Goal: Check status: Check status

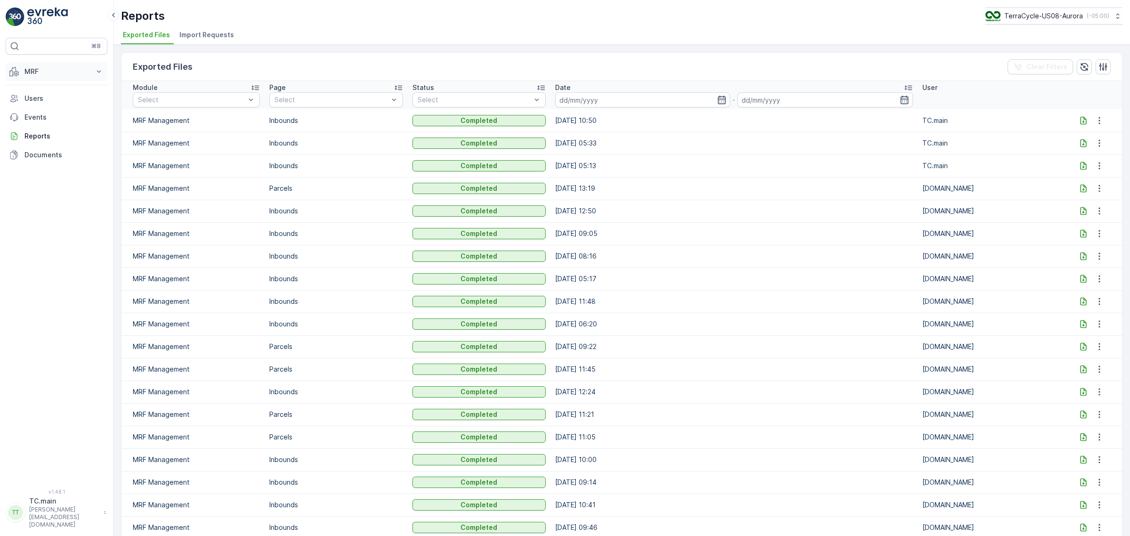
click at [62, 69] on p "MRF" at bounding box center [56, 71] width 64 height 9
click at [41, 103] on p "Inbound" at bounding box center [36, 100] width 25 height 9
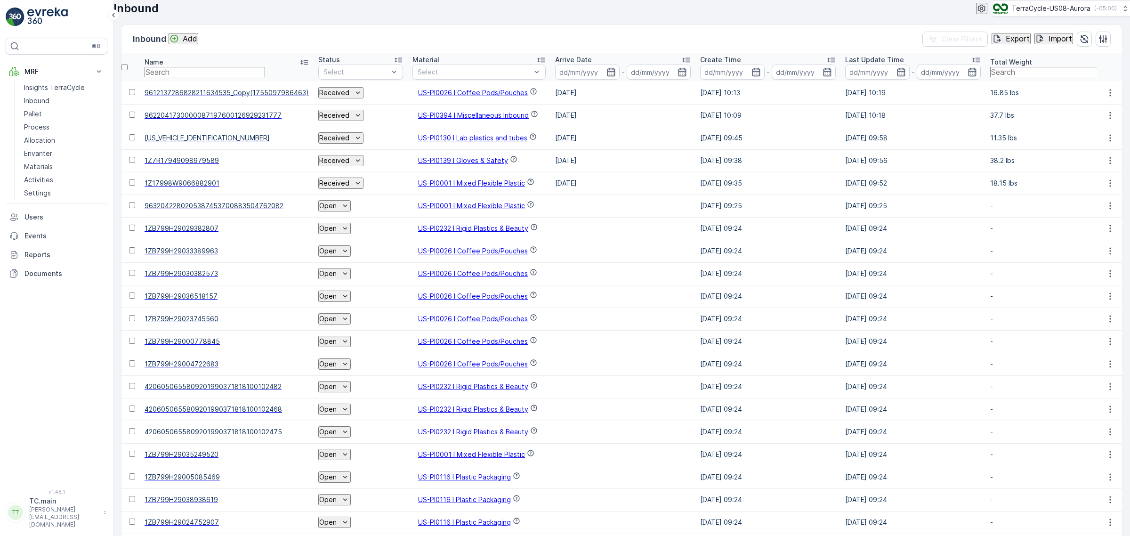
click at [247, 77] on input "text" at bounding box center [205, 72] width 121 height 10
paste input "9612137286828218903047"
type input "9612137286828218903047"
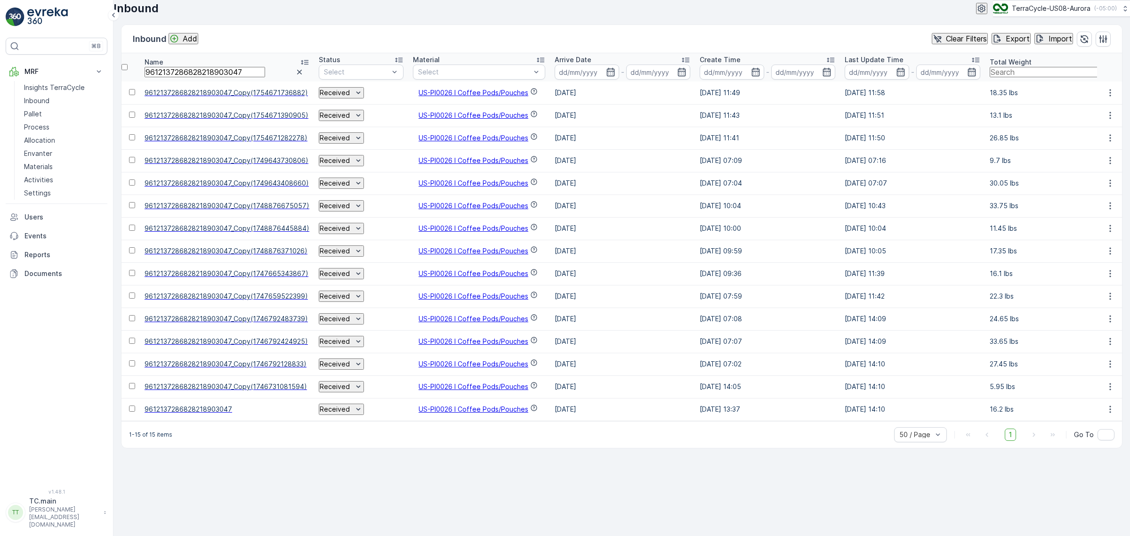
click at [679, 285] on td "[DATE]" at bounding box center [622, 273] width 145 height 23
click at [172, 77] on input "9612137286828218903047" at bounding box center [205, 72] width 121 height 10
paste input "1701725"
type input "9612137286828211701725"
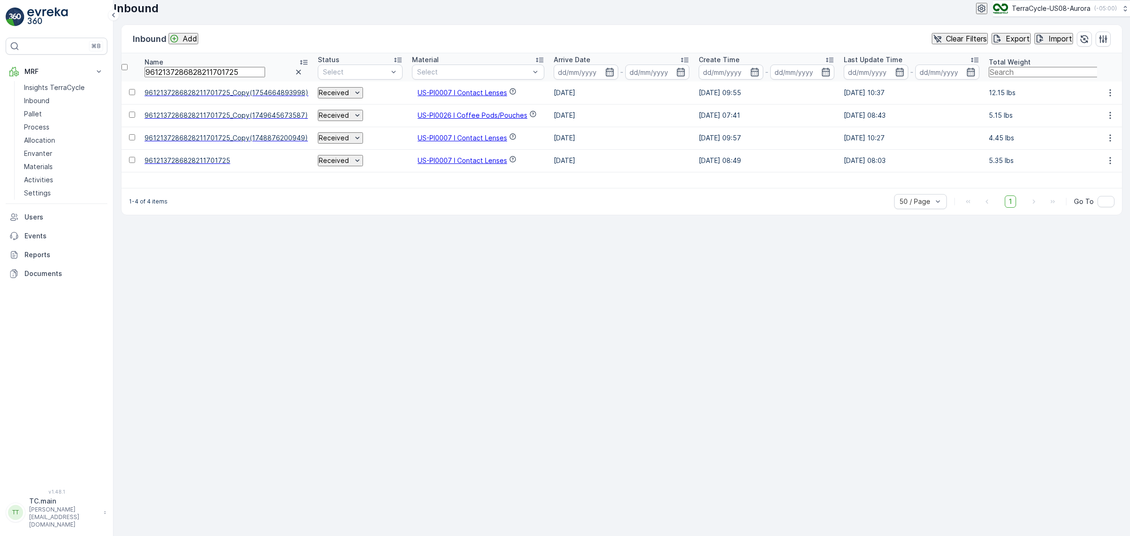
click at [200, 77] on input "9612137286828211701725" at bounding box center [205, 72] width 121 height 10
paste input "32013760726819335000797494305419"
type input "9632013760726819335000797494305419"
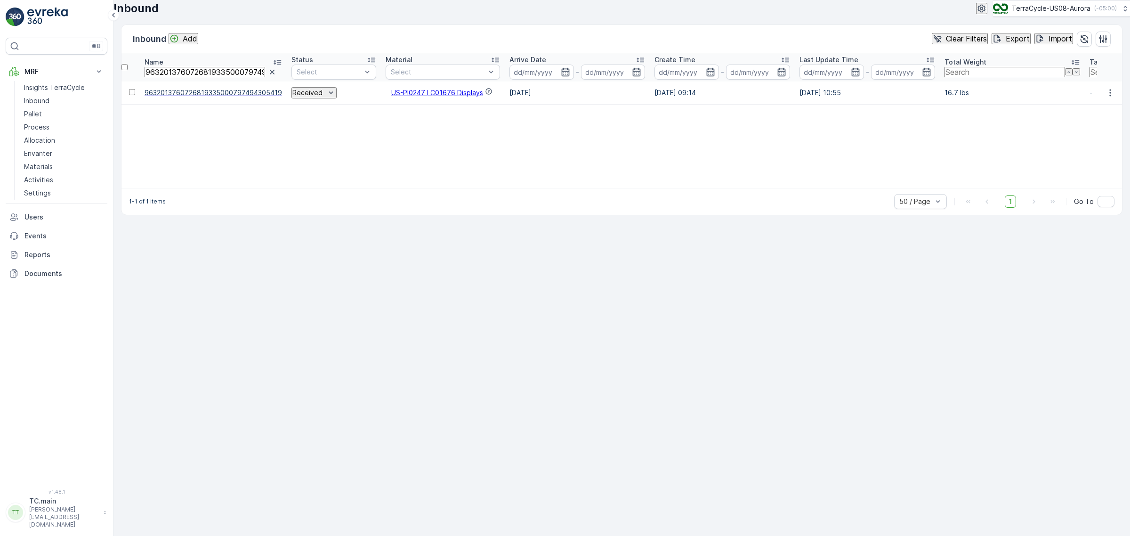
click at [217, 77] on input "9632013760726819335000797494305419" at bounding box center [205, 72] width 121 height 10
paste input "1Z1AR8610390279002"
type input "1Z1AR8610390279002"
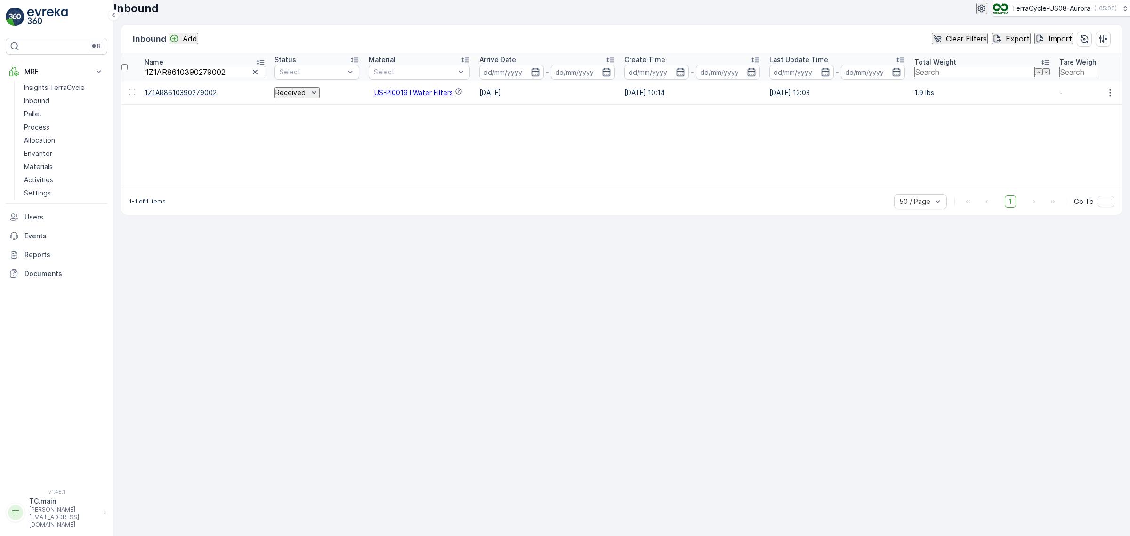
click at [177, 77] on input "1Z1AR8610390279002" at bounding box center [205, 72] width 121 height 10
paste input "623148"
type input "1Z1AR8610390623148"
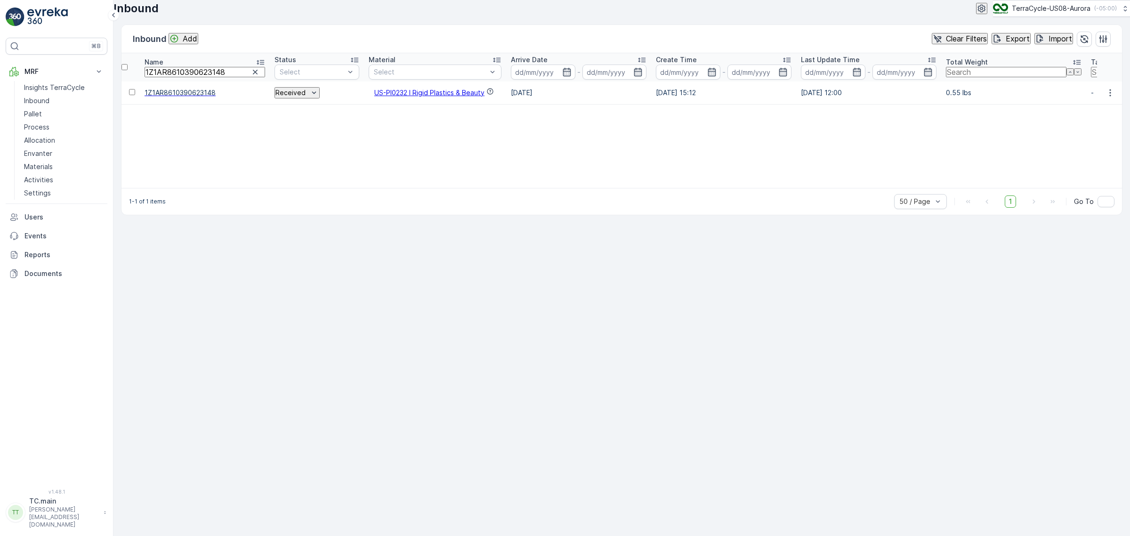
click at [183, 77] on input "1Z1AR8610390623148" at bounding box center [205, 72] width 121 height 10
paste input "2584213"
type input "1Z1AR8610392584213"
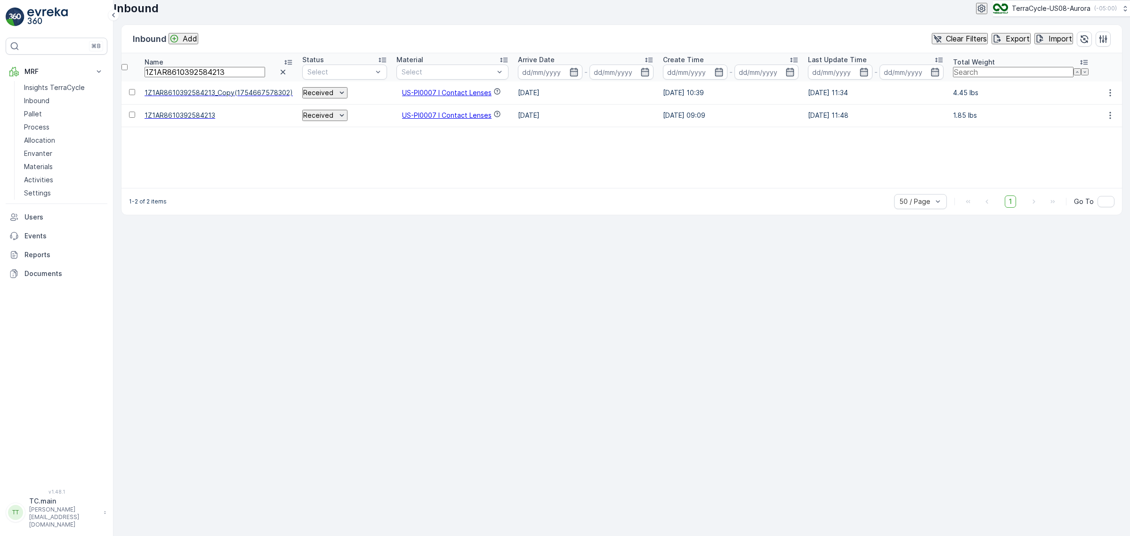
click at [186, 77] on input "1Z1AR8610392584213" at bounding box center [205, 72] width 121 height 10
paste input "797501"
type input "1Z1AR8610392797501"
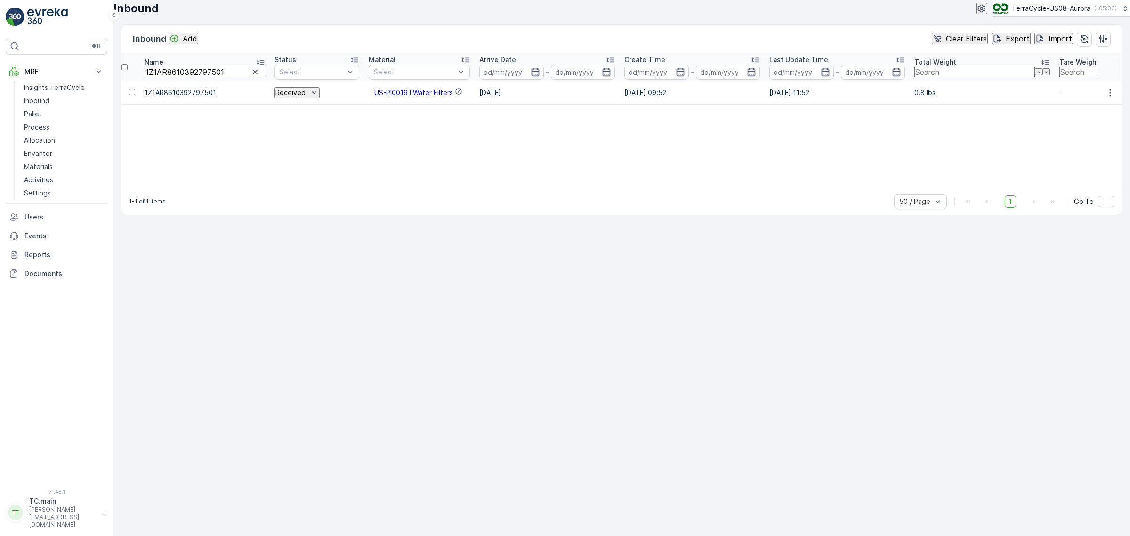
click at [194, 77] on input "1Z1AR8610392797501" at bounding box center [205, 72] width 121 height 10
paste input "3445648"
type input "1Z1AR8610393445648"
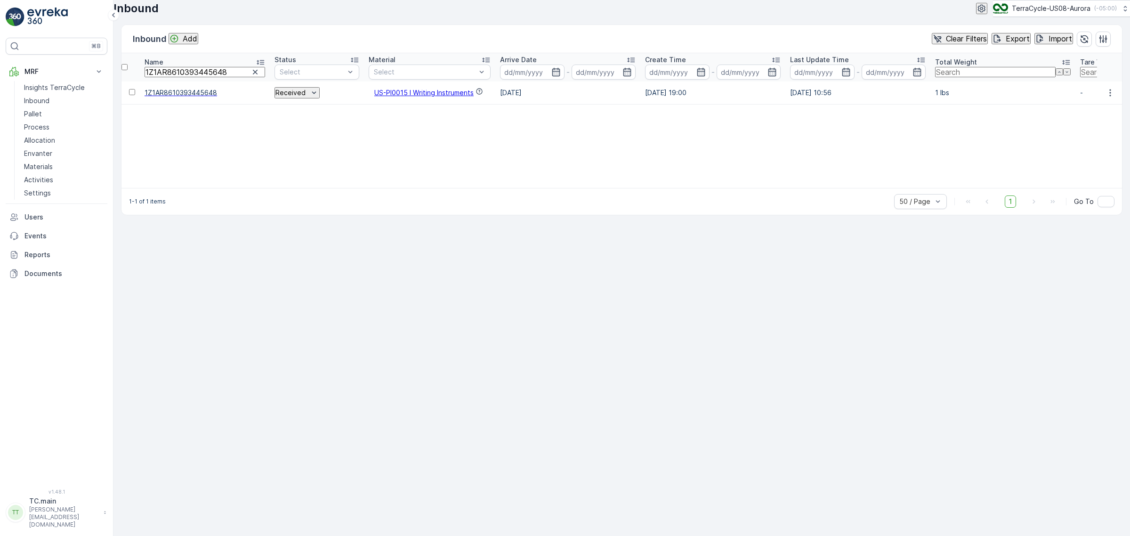
click at [185, 77] on input "1Z1AR8610393445648" at bounding box center [205, 72] width 121 height 10
paste input "7316011"
type input "1Z1AR8610397316011"
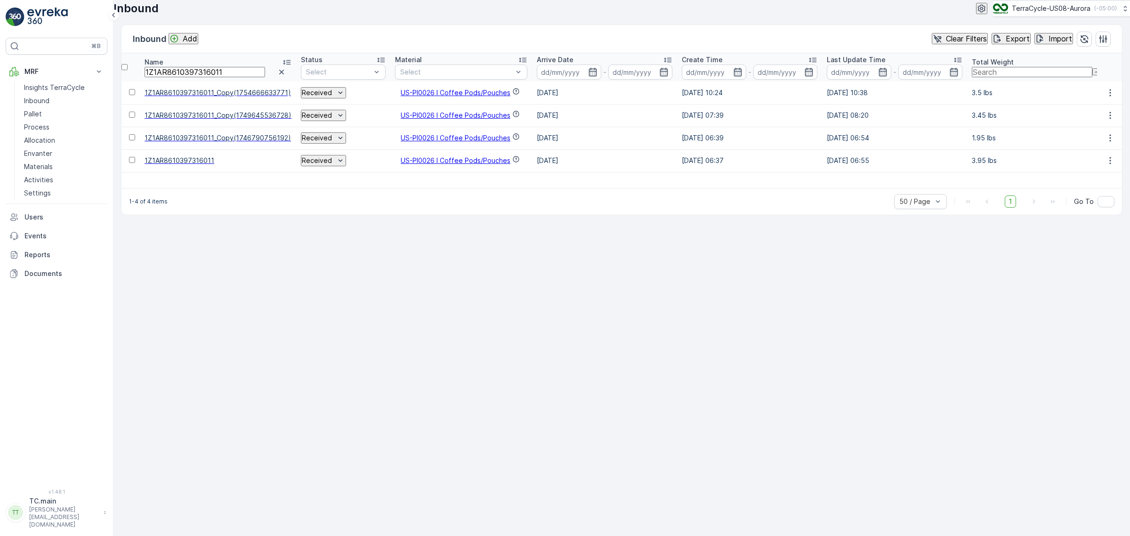
click at [225, 77] on input "1Z1AR8610397316011" at bounding box center [205, 72] width 121 height 10
paste input "8081728"
type input "1Z1AR8610398081728"
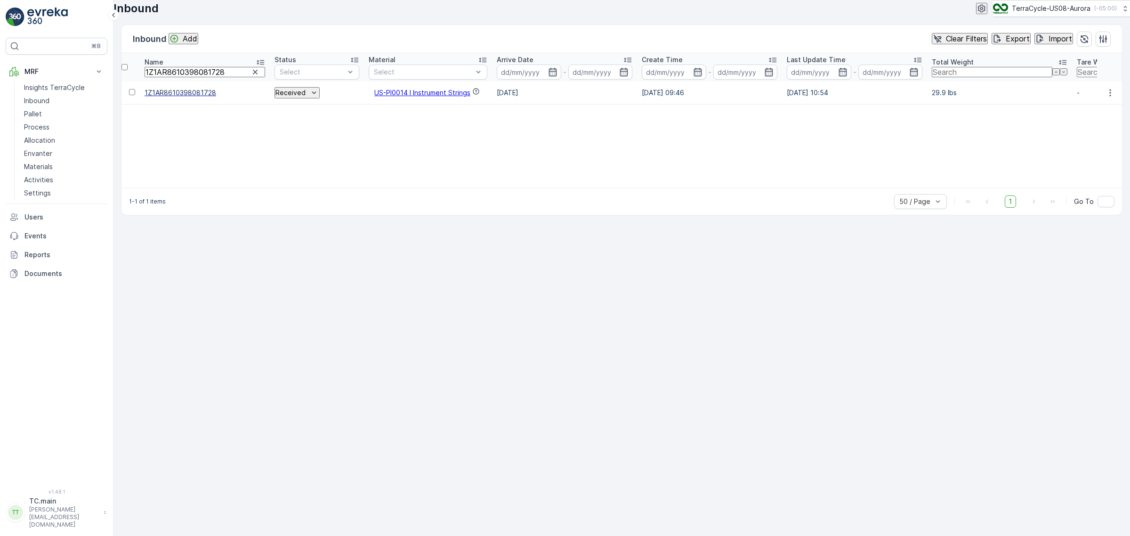
click at [185, 77] on input "1Z1AR8610398081728" at bounding box center [205, 72] width 121 height 10
paste input "9295826"
type input "1Z1AR8610399295826"
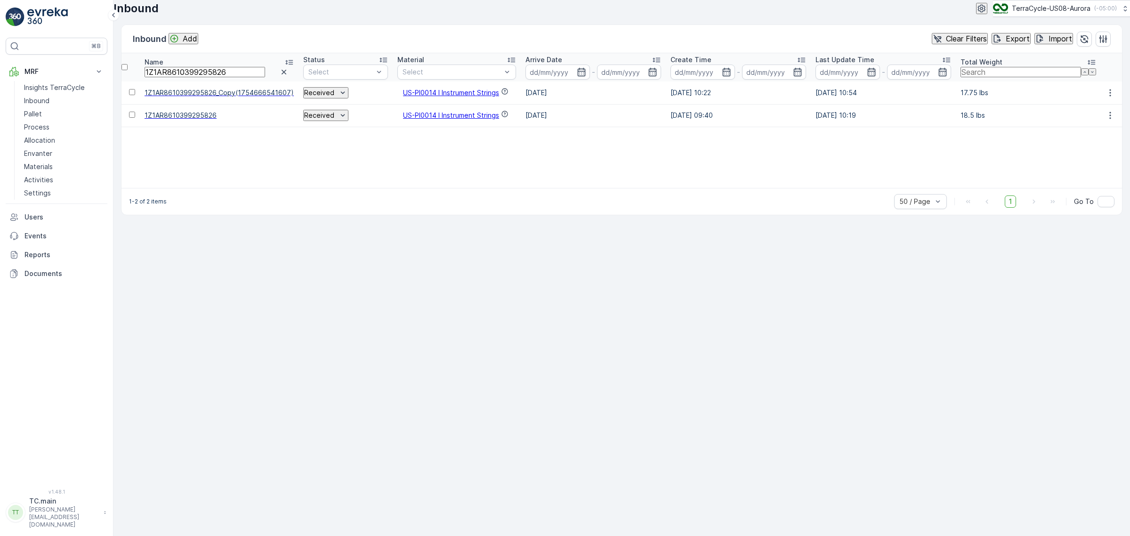
click at [198, 77] on input "1Z1AR8610399295826" at bounding box center [205, 72] width 121 height 10
paste input "426658"
type input "1Z1AR8610399426658"
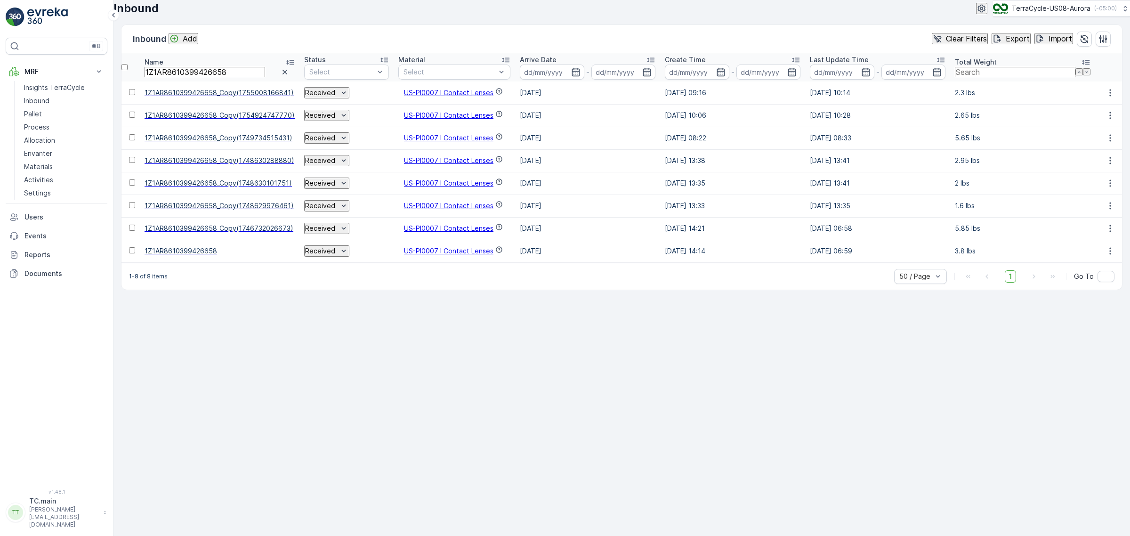
click at [195, 77] on input "1Z1AR8610399426658" at bounding box center [205, 72] width 121 height 10
paste input "9090373219"
type input "1Z1AR8619090373219"
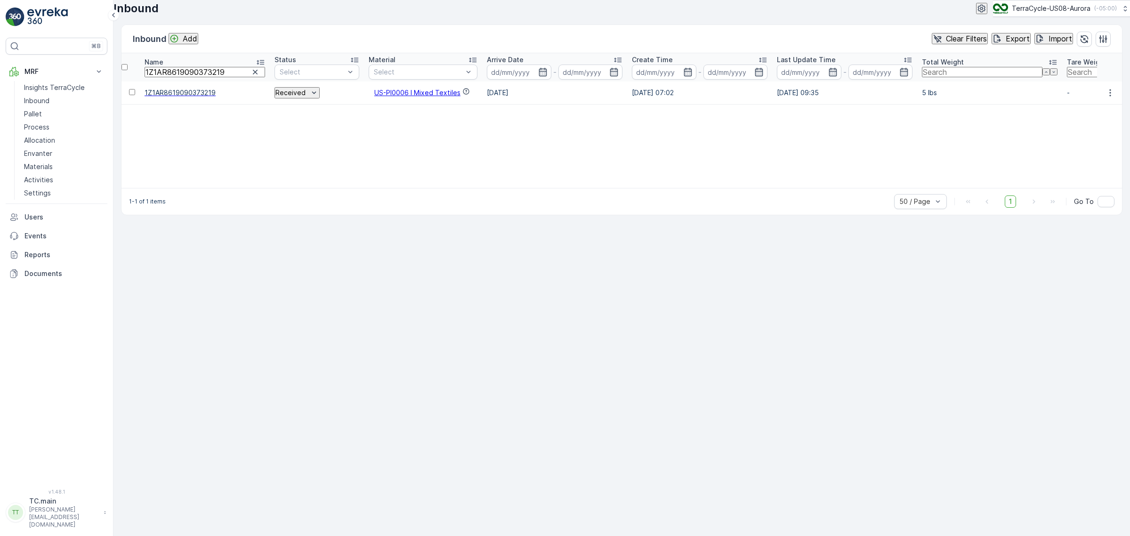
click at [183, 77] on input "1Z1AR8619090373219" at bounding box center [205, 72] width 121 height 10
paste input "845085"
type input "1Z1AR8619090845085"
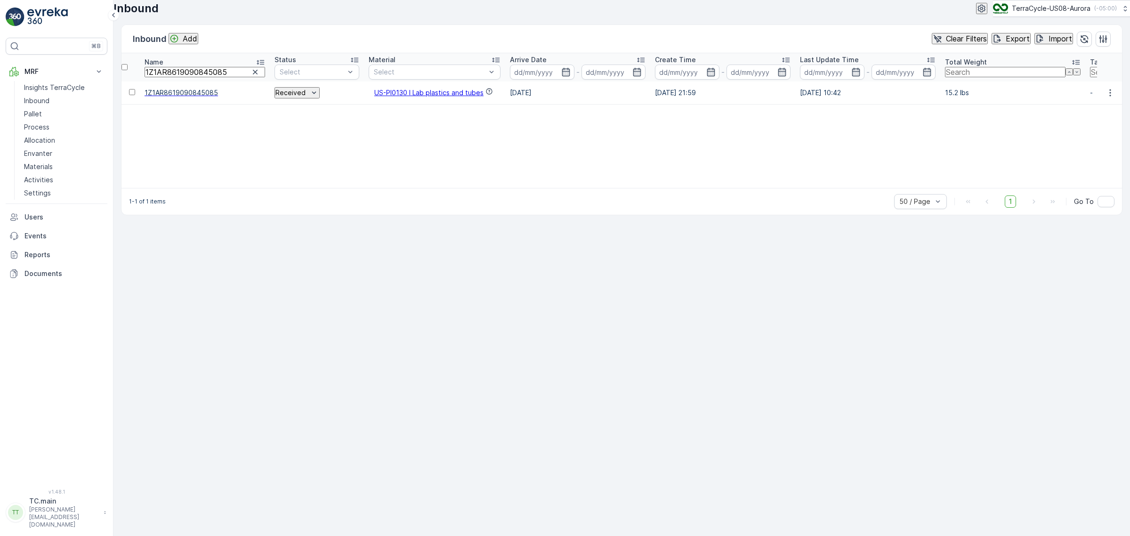
click at [172, 77] on input "1Z1AR8619090845085" at bounding box center [205, 72] width 121 height 10
paste input "1062599"
type input "1Z1AR8619091062599"
